Goal: Use online tool/utility: Utilize a website feature to perform a specific function

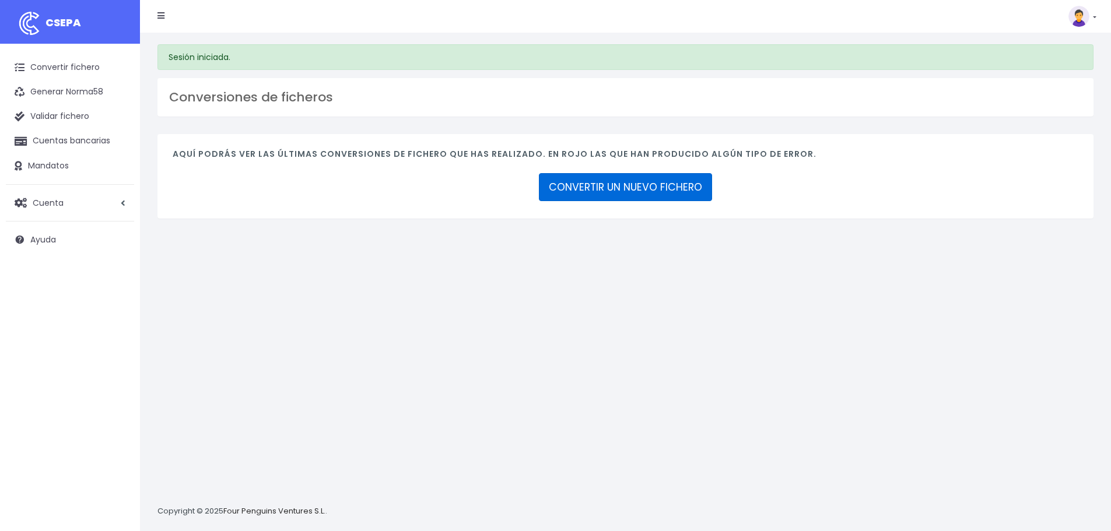
click at [662, 183] on link "CONVERTIR UN NUEVO FICHERO" at bounding box center [625, 187] width 173 height 28
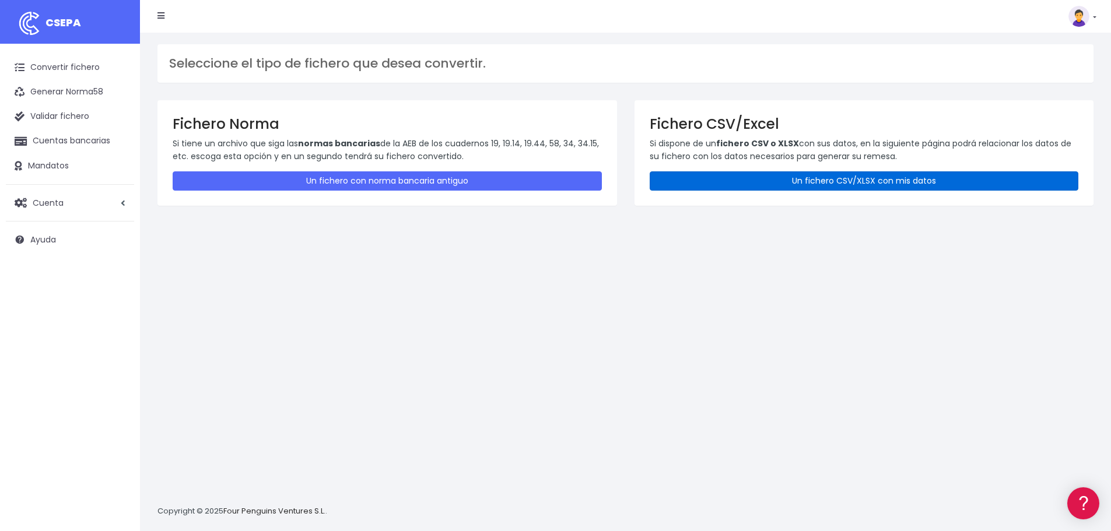
click at [851, 180] on link "Un fichero CSV/XLSX con mis datos" at bounding box center [864, 180] width 429 height 19
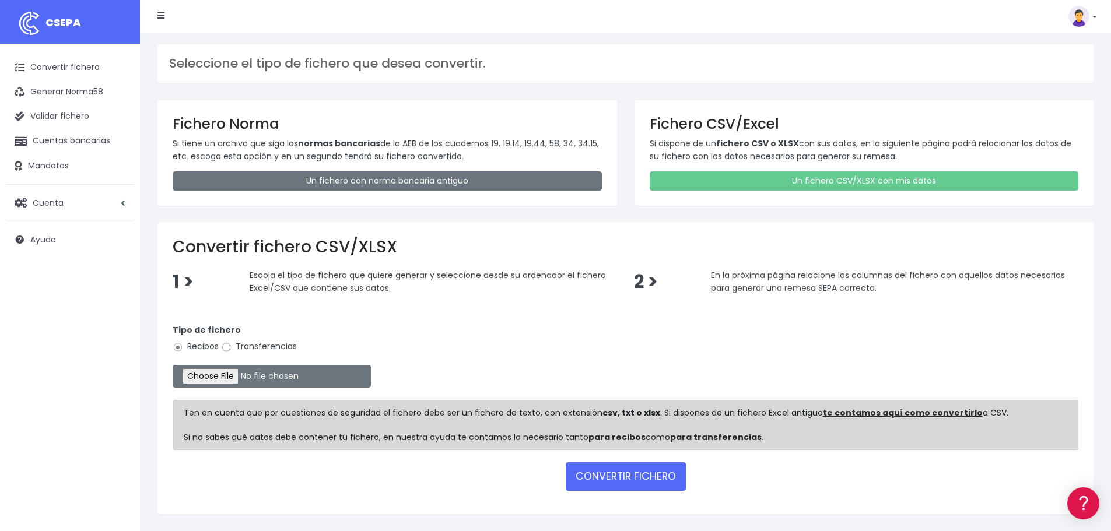
click at [228, 348] on input "Transferencias" at bounding box center [226, 347] width 10 height 10
radio input "true"
click at [260, 382] on input "file" at bounding box center [272, 376] width 198 height 23
type input "C:\fakepath\Fichero Banco 09-25 ESTRUCTURA.xlsx"
